Goal: Information Seeking & Learning: Check status

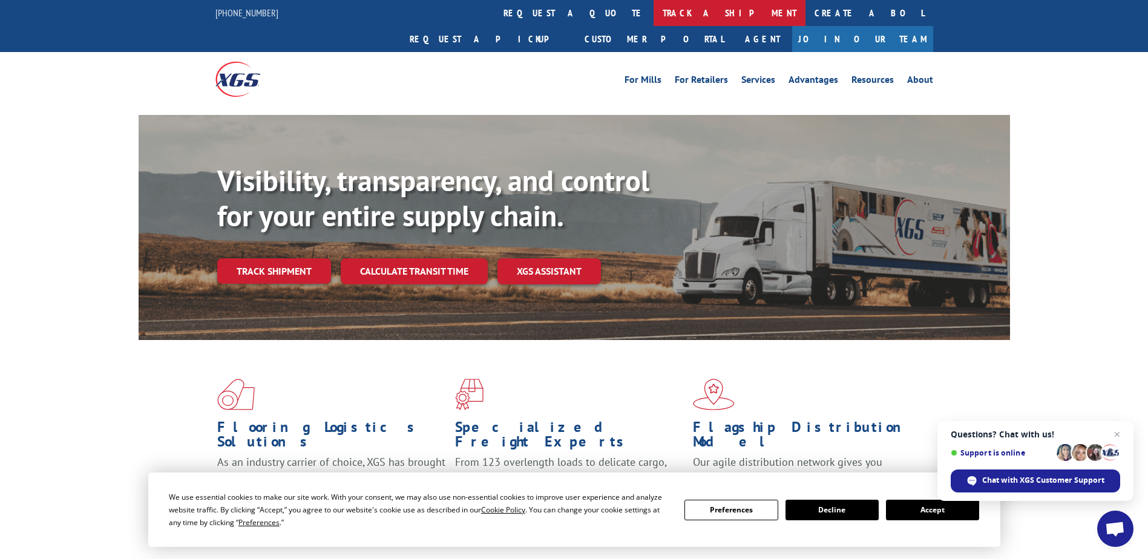
click at [654, 8] on link "track a shipment" at bounding box center [730, 13] width 152 height 26
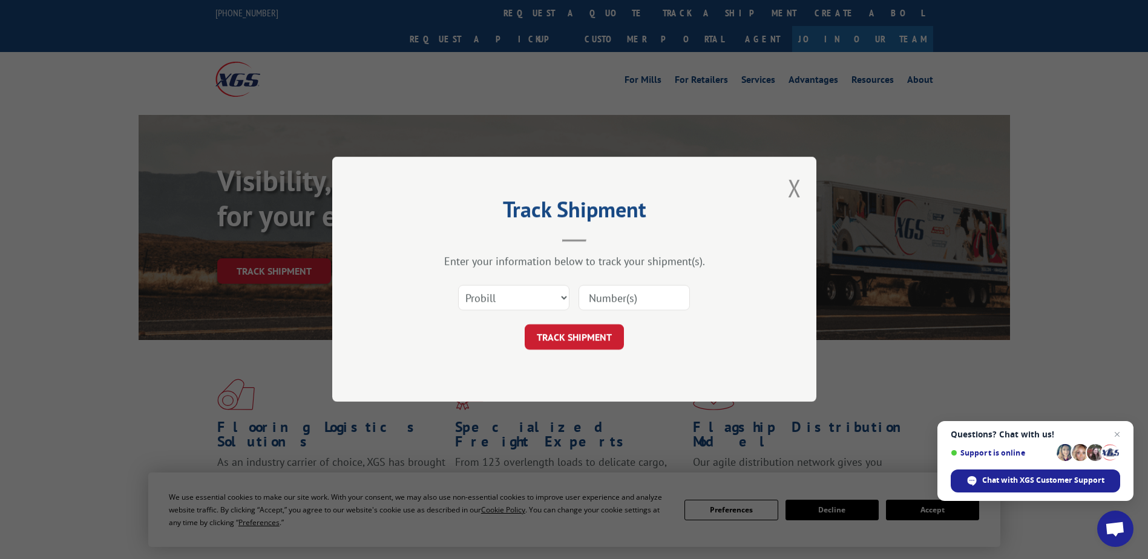
click at [599, 303] on input at bounding box center [634, 298] width 111 height 25
paste input "527751733"
type input "527751733"
click at [563, 331] on button "TRACK SHIPMENT" at bounding box center [574, 337] width 99 height 25
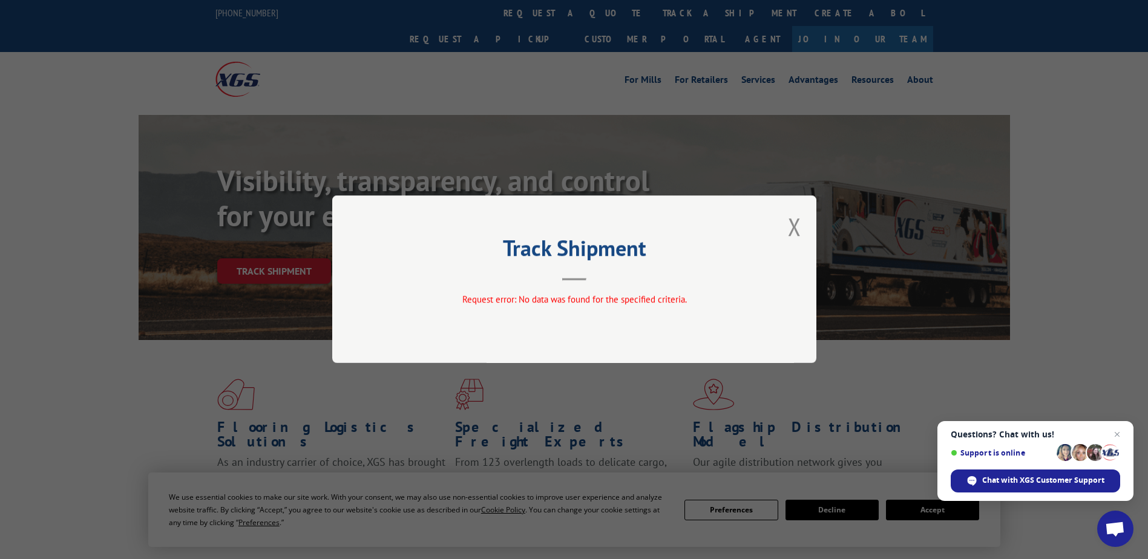
click at [785, 230] on div "Track Shipment Request error: No data was found for the specified criteria." at bounding box center [574, 280] width 484 height 168
click at [794, 222] on button "Close modal" at bounding box center [794, 227] width 13 height 32
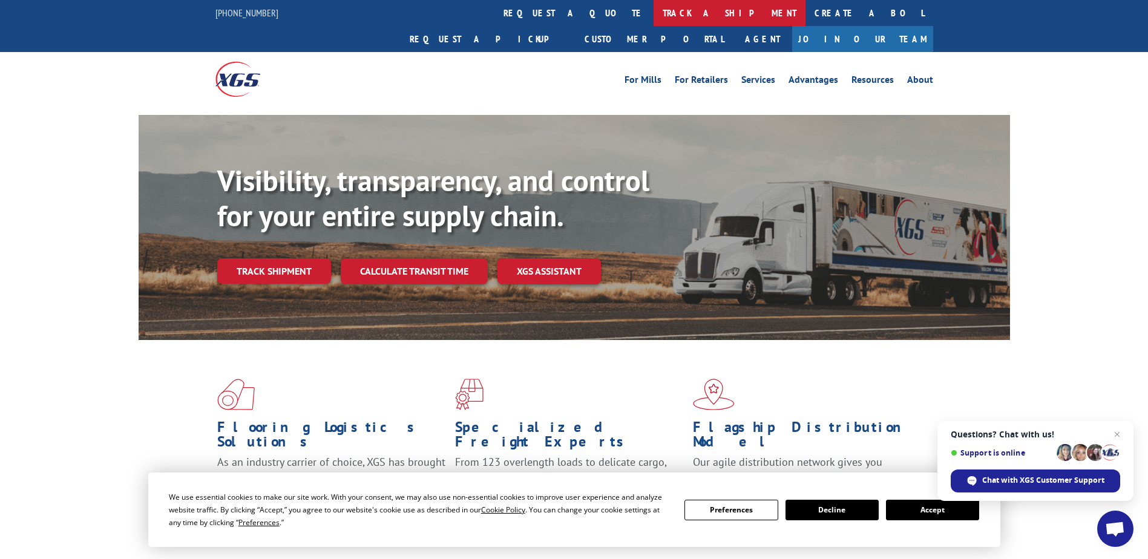
click at [654, 16] on link "track a shipment" at bounding box center [730, 13] width 152 height 26
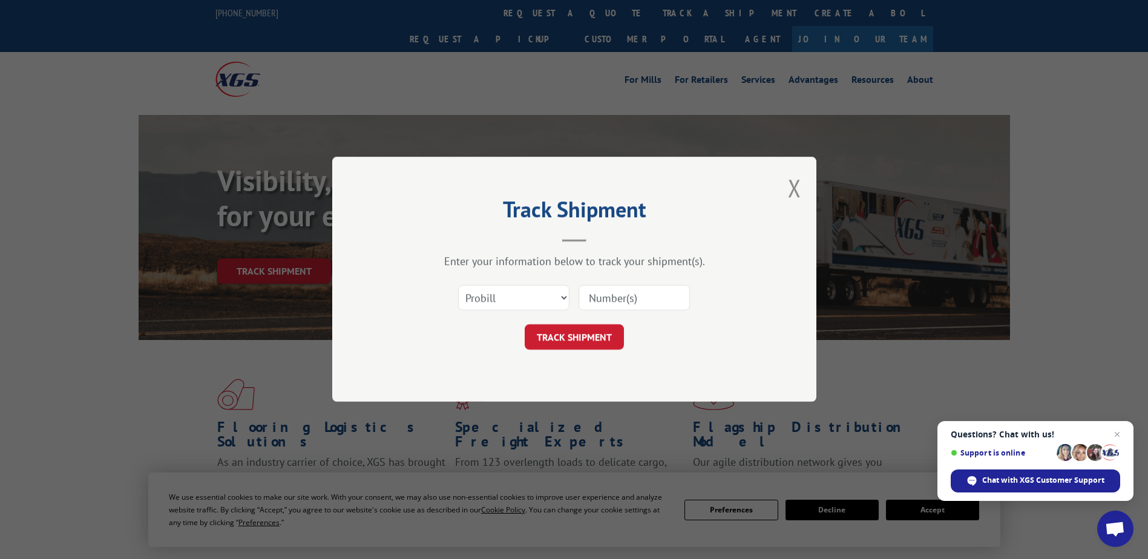
click at [627, 297] on input at bounding box center [634, 298] width 111 height 25
type input "17496312"
click button "TRACK SHIPMENT" at bounding box center [574, 337] width 99 height 25
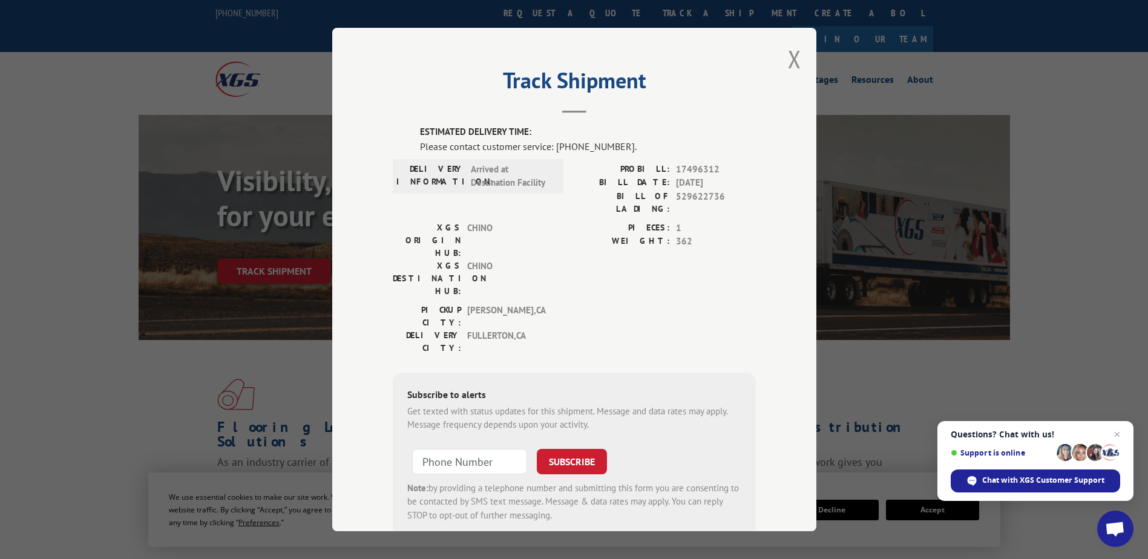
click at [782, 58] on div "Track Shipment ESTIMATED DELIVERY TIME: Please contact customer service: [PHONE…" at bounding box center [574, 280] width 484 height 504
